Goal: Task Accomplishment & Management: Use online tool/utility

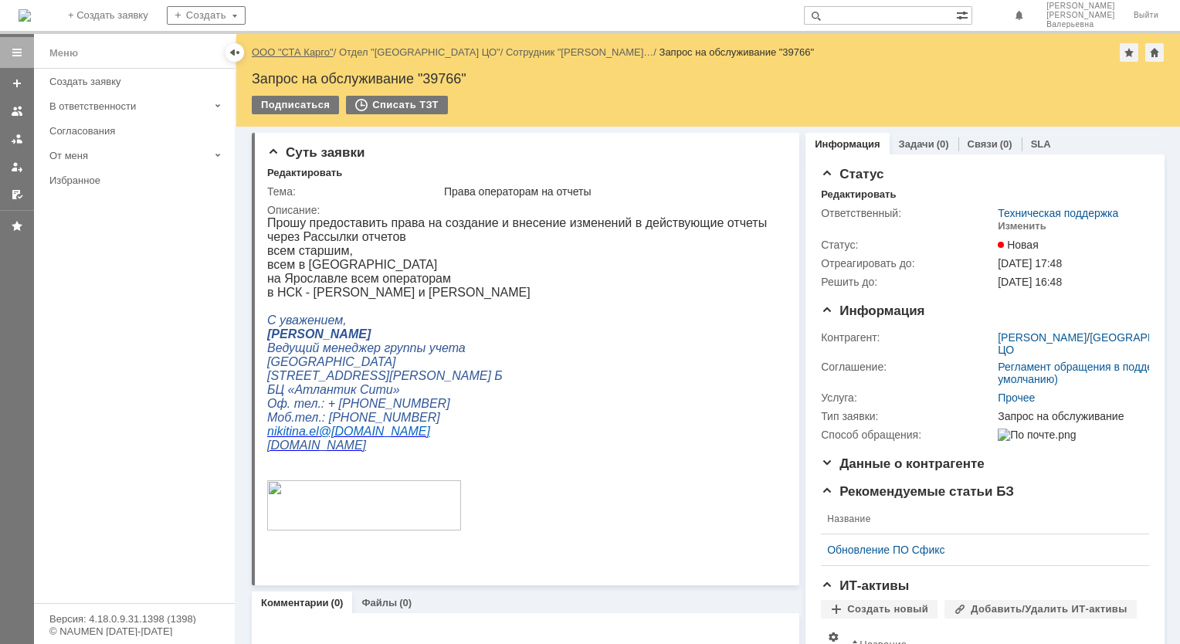
click at [293, 53] on link "ООО "СТА Карго"" at bounding box center [293, 52] width 82 height 12
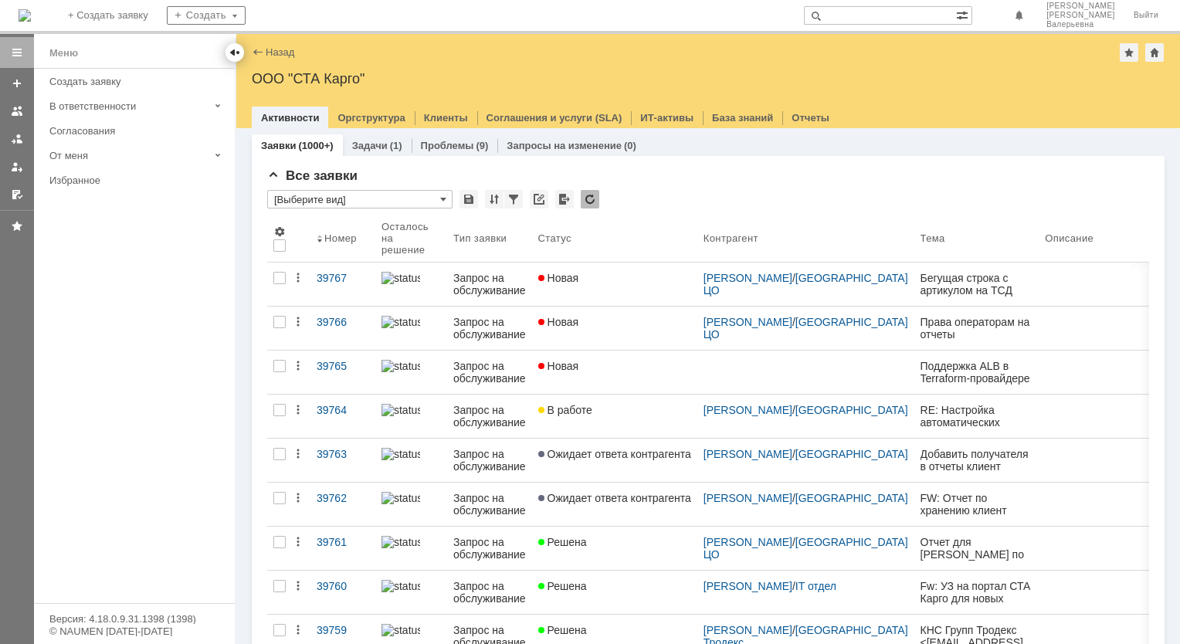
click at [239, 56] on div at bounding box center [235, 52] width 12 height 12
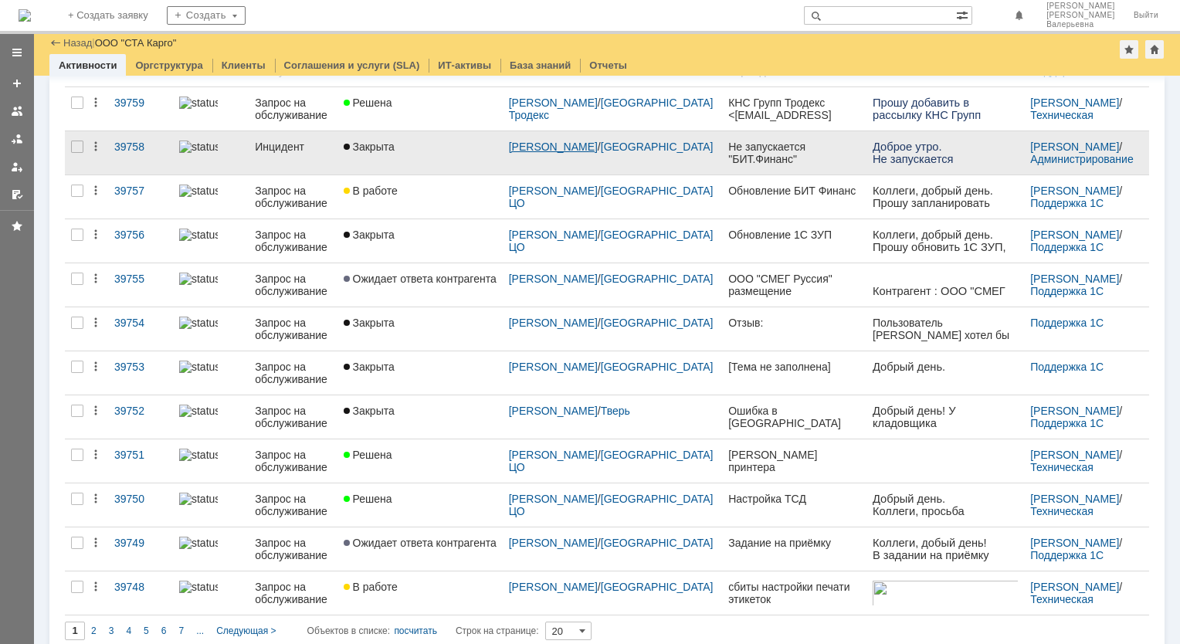
scroll to position [477, 0]
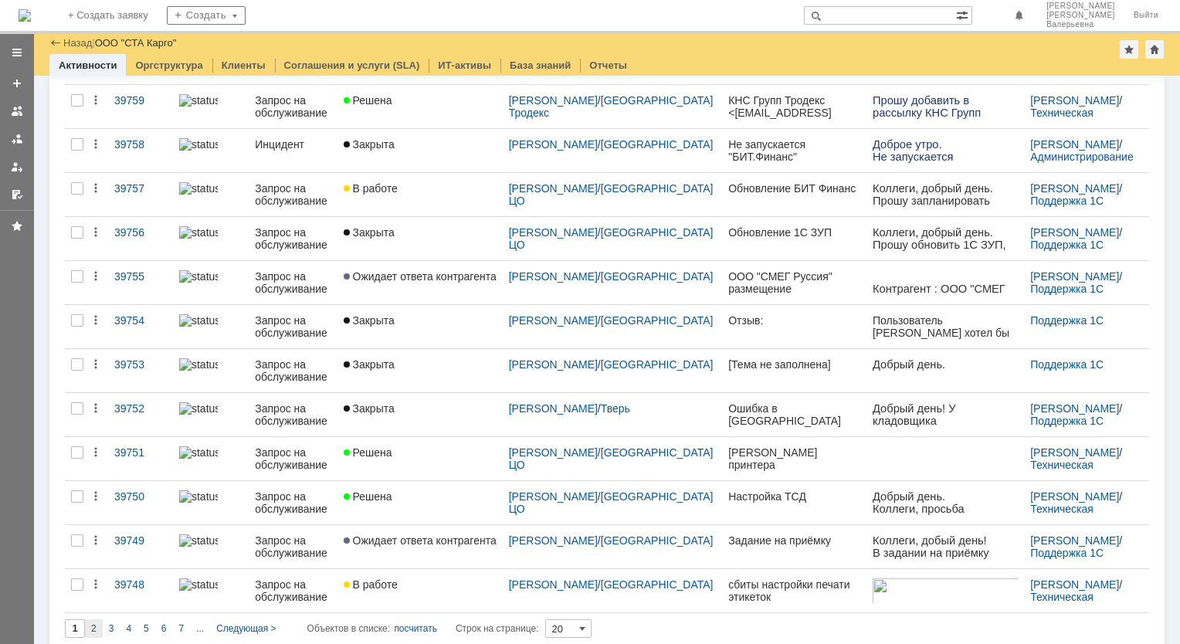
click at [96, 621] on div "2" at bounding box center [94, 628] width 18 height 19
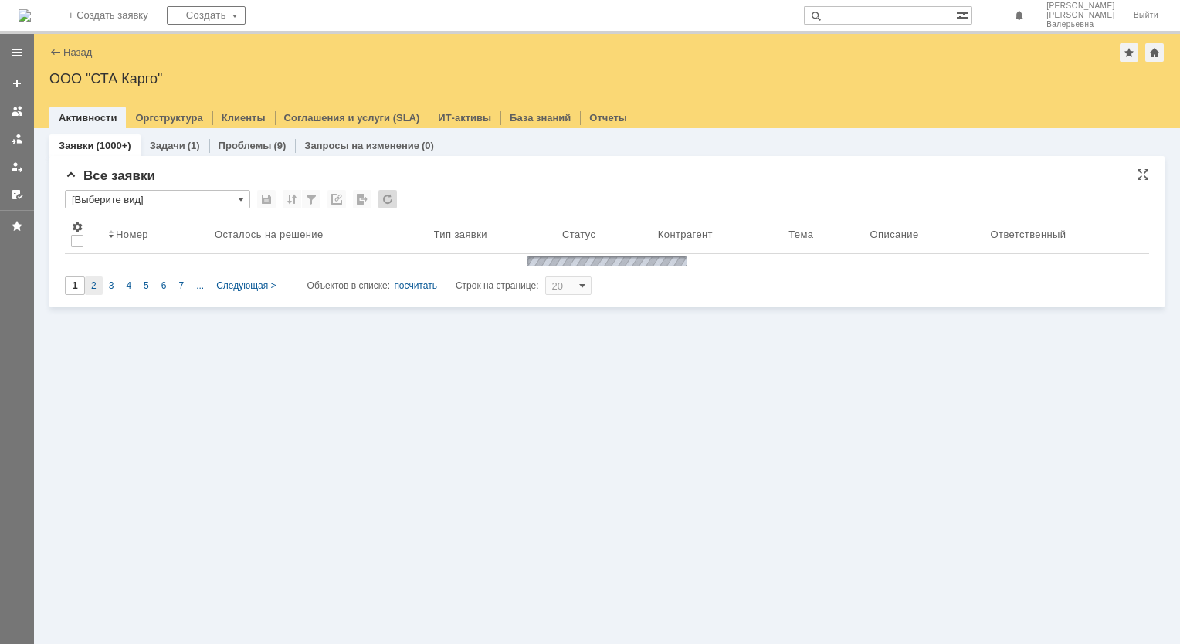
scroll to position [0, 0]
type input "2"
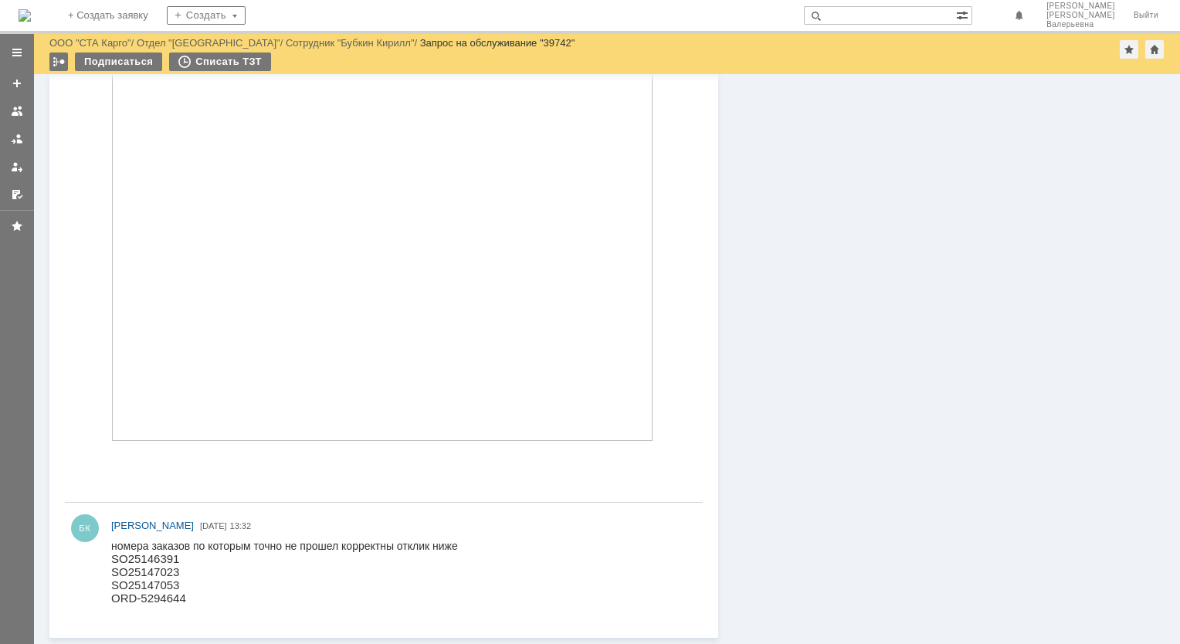
scroll to position [1511, 0]
click at [136, 565] on p "SO25146391" at bounding box center [284, 558] width 347 height 13
copy p "SO25146391"
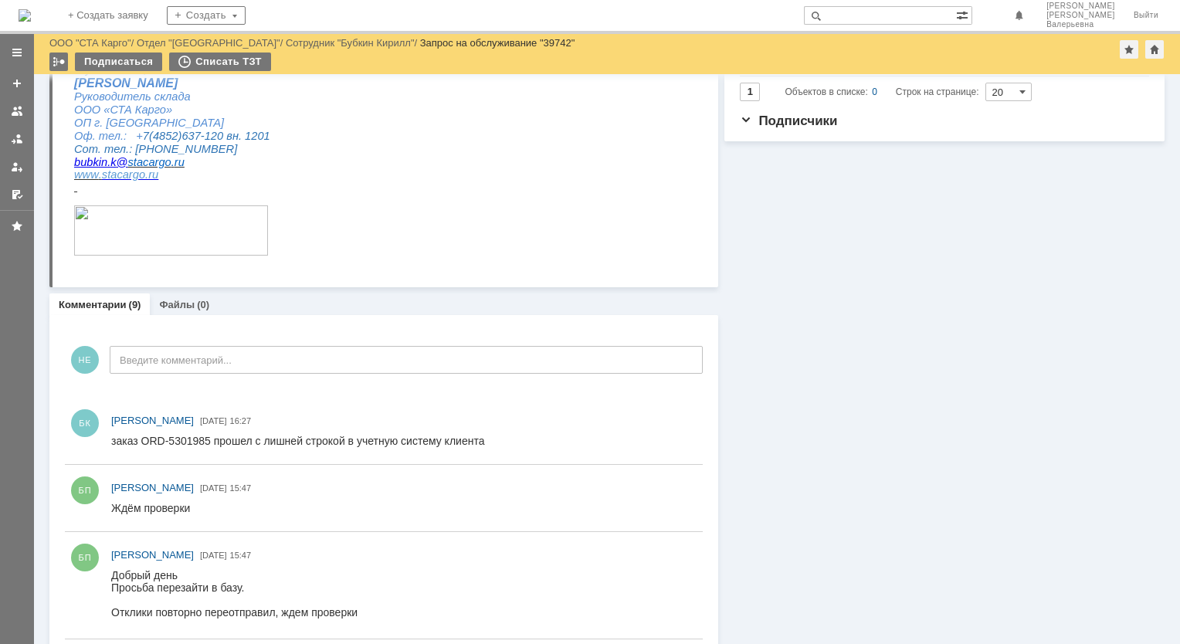
scroll to position [0, 0]
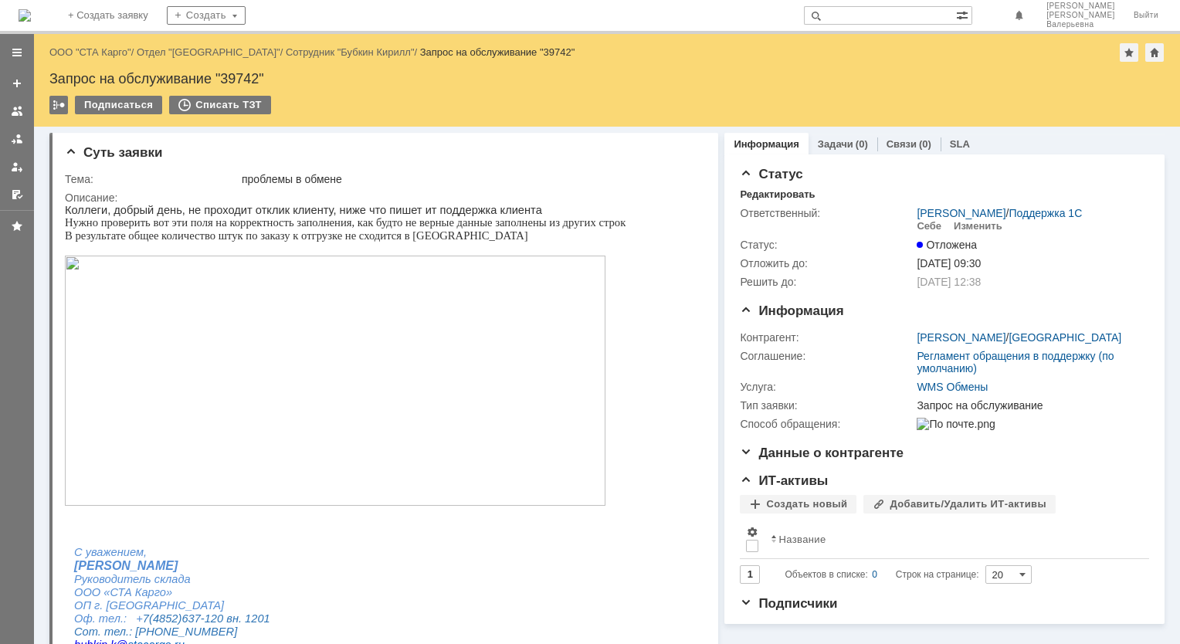
click at [238, 63] on div "Назад | ООО "СТА Карго" / Отдел "Ярославль" / Сотрудник "Бубкин Кирилл" / Запро…" at bounding box center [607, 80] width 1146 height 93
click at [238, 80] on div "Запрос на обслуживание "39742"" at bounding box center [606, 78] width 1115 height 15
copy div "39742"
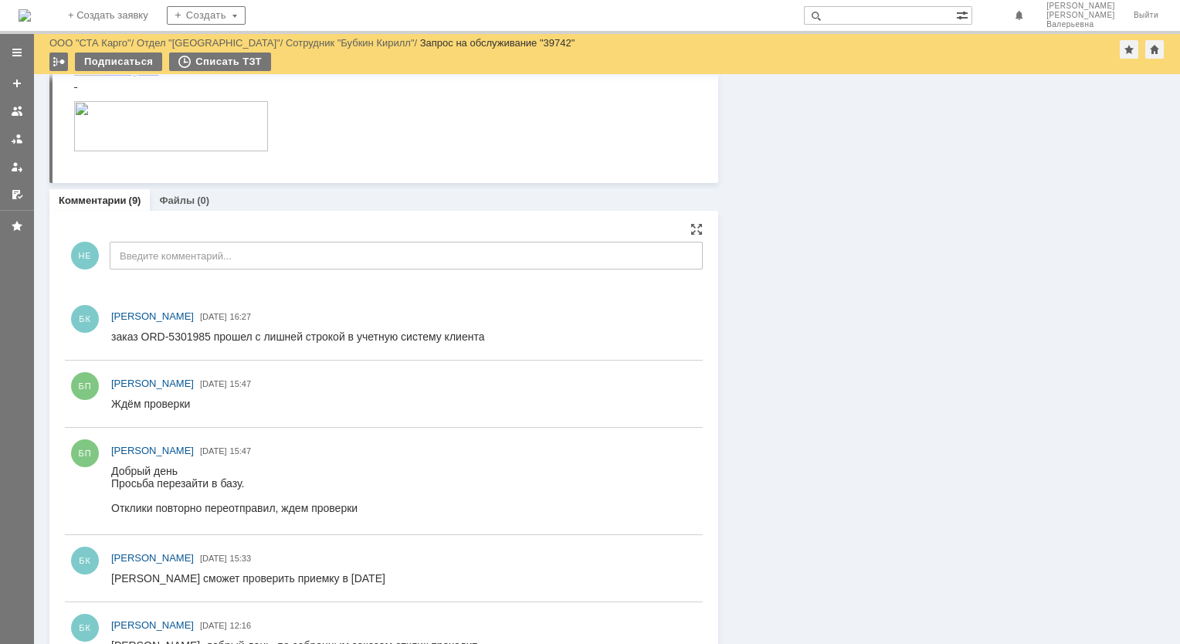
scroll to position [540, 0]
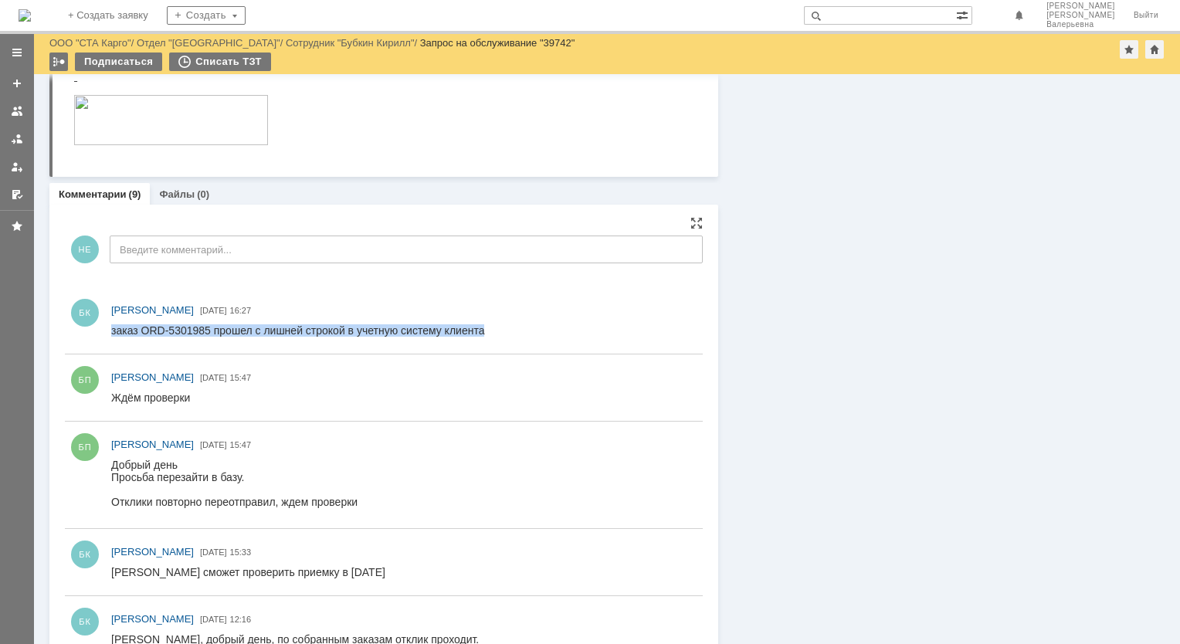
drag, startPoint x: 483, startPoint y: 334, endPoint x: 102, endPoint y: 323, distance: 380.8
click at [111, 324] on html "заказ ORD-5301985 прошел с лишней строкой в учетную систему клиента" at bounding box center [400, 331] width 578 height 14
copy div "заказ ORD-5301985 прошел с лишней строкой в учетную систему клиента"
click at [28, 502] on div at bounding box center [17, 339] width 34 height 610
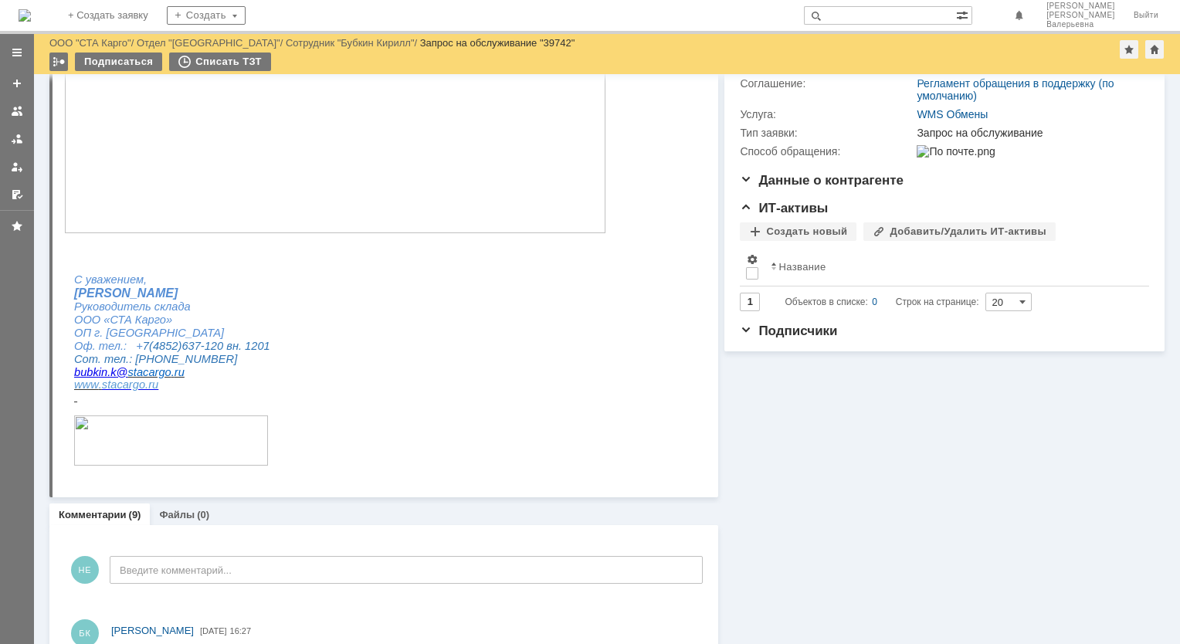
scroll to position [232, 0]
